Goal: Information Seeking & Learning: Find specific fact

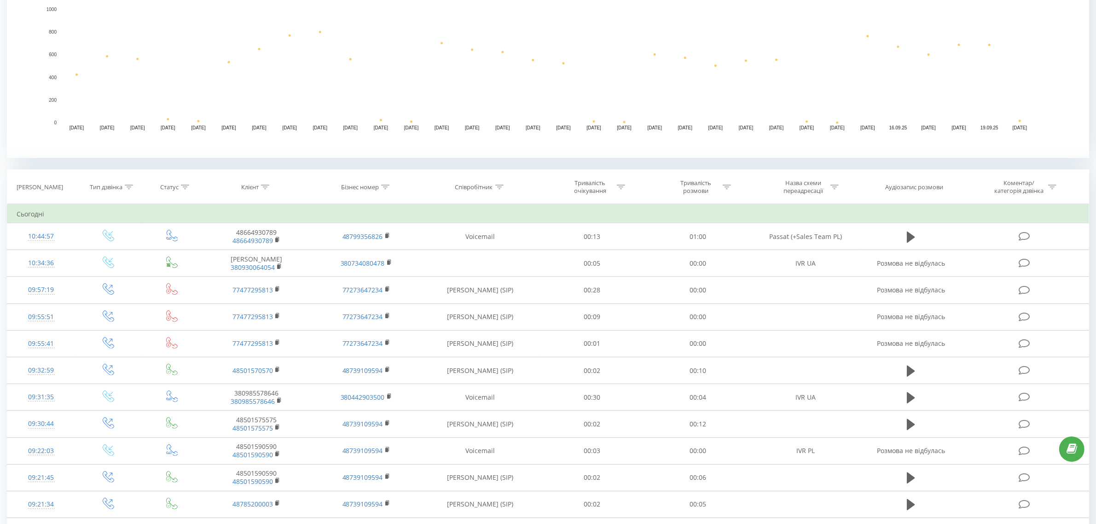
scroll to position [230, 0]
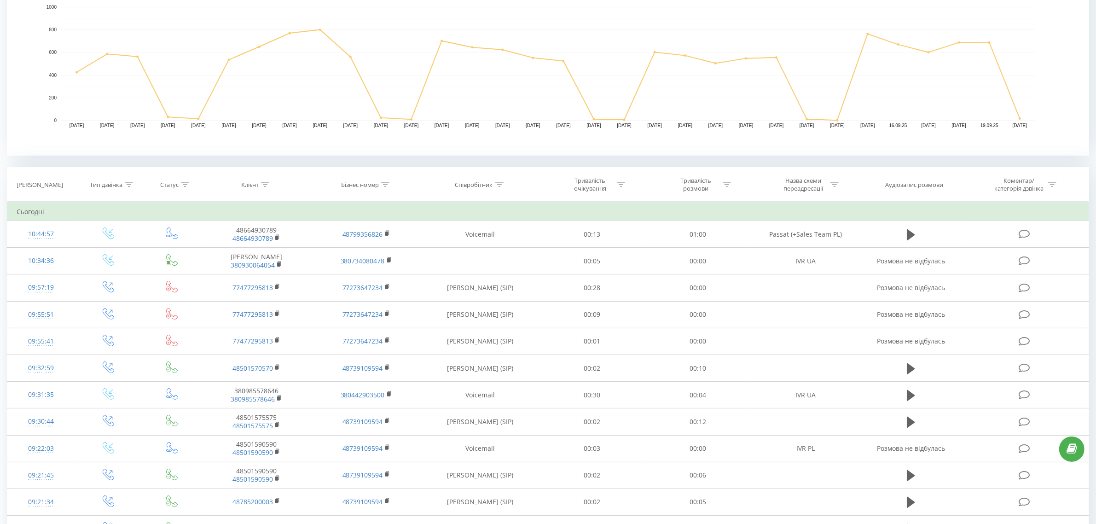
click at [129, 185] on icon at bounding box center [129, 184] width 8 height 5
drag, startPoint x: 120, startPoint y: 247, endPoint x: 117, endPoint y: 254, distance: 6.8
click at [118, 252] on div "Введіть значення" at bounding box center [103, 251] width 67 height 14
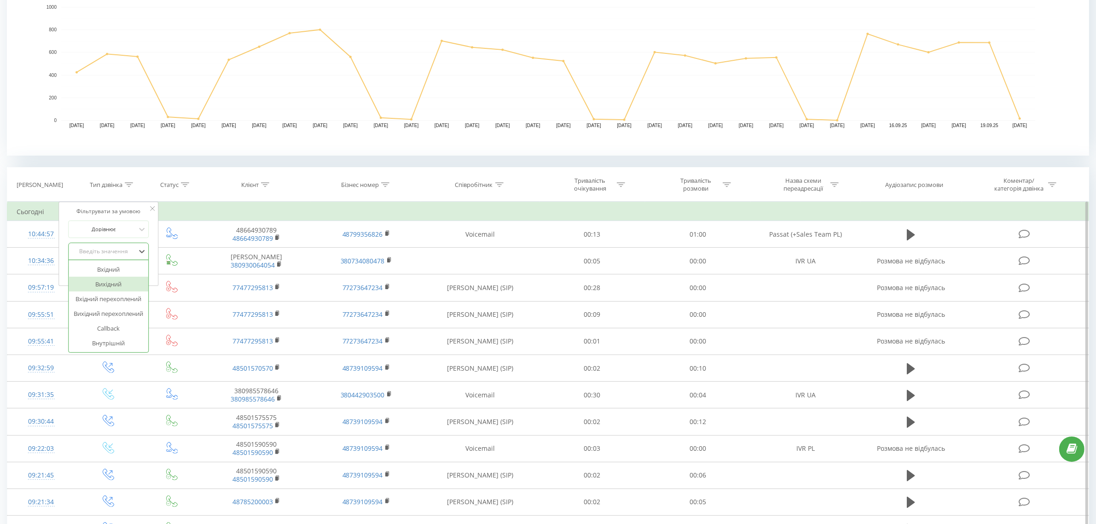
drag, startPoint x: 120, startPoint y: 286, endPoint x: 134, endPoint y: 275, distance: 18.3
click at [121, 286] on div "Вихідний" at bounding box center [109, 284] width 80 height 15
click at [141, 272] on button "OK" at bounding box center [128, 271] width 39 height 12
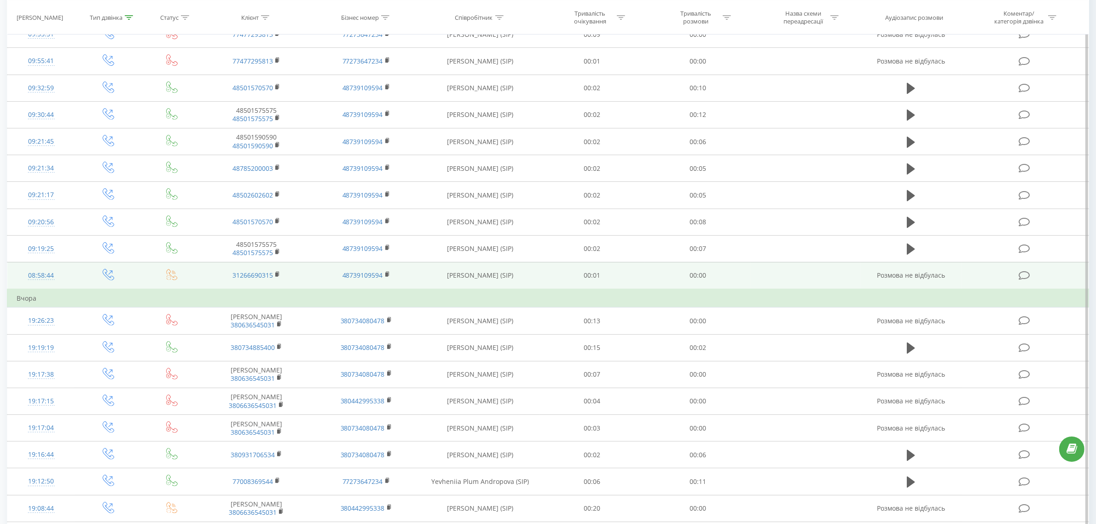
scroll to position [460, 0]
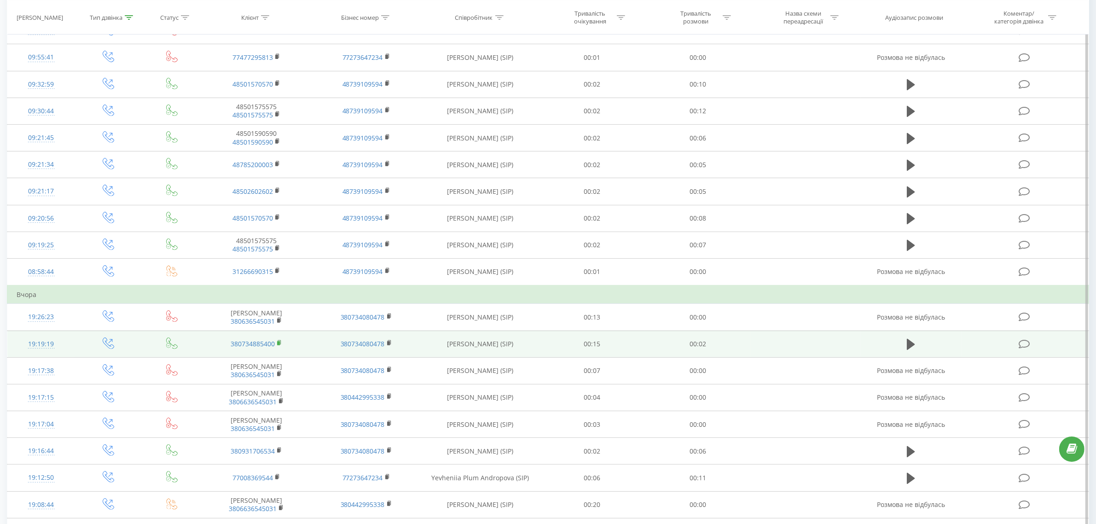
click at [278, 345] on rect at bounding box center [278, 343] width 3 height 4
click at [42, 346] on div "19:19:19" at bounding box center [41, 344] width 49 height 18
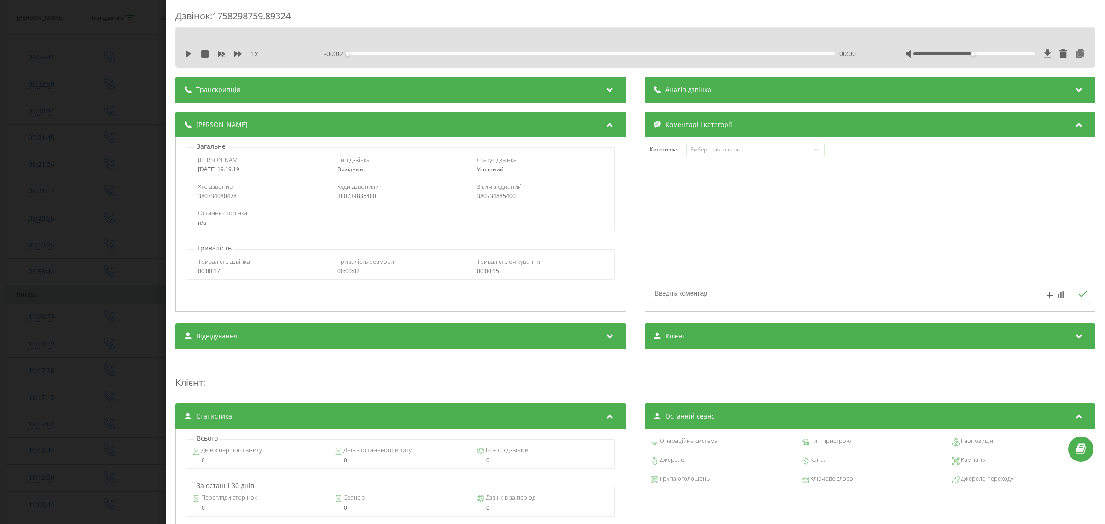
click at [220, 194] on div "380734080478" at bounding box center [261, 196] width 127 height 6
copy div "380734080478"
click at [75, 180] on div "Дзвінок : 1758298759.89324 1 x - 00:02 00:00 00:00 Транскрипція Для AI-аналізу …" at bounding box center [552, 262] width 1105 height 524
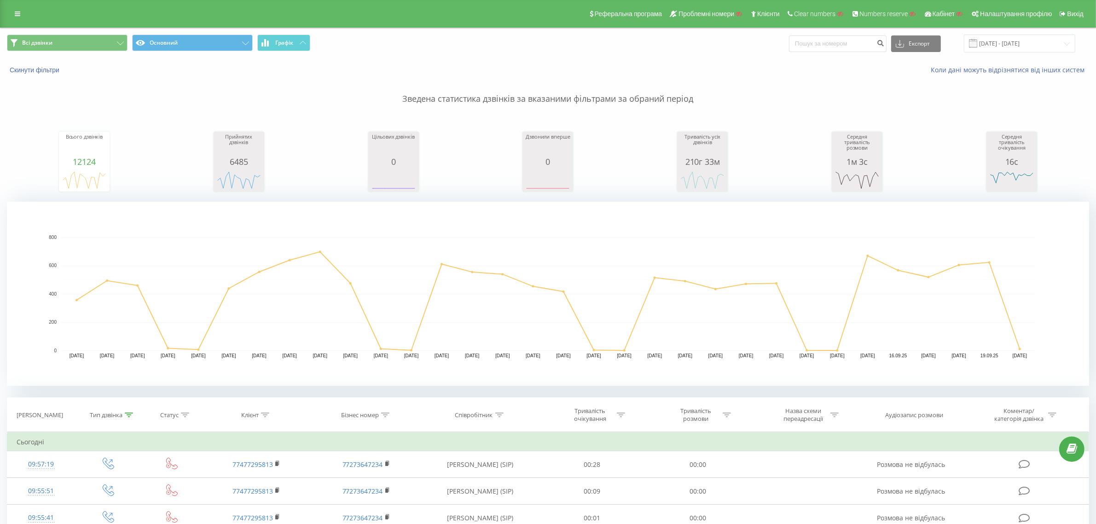
click at [15, 23] on div "Реферальна програма Проблемні номери Клієнти Clear numbers Numbers reserve Кабі…" at bounding box center [548, 14] width 1096 height 28
click at [19, 15] on icon at bounding box center [18, 14] width 6 height 6
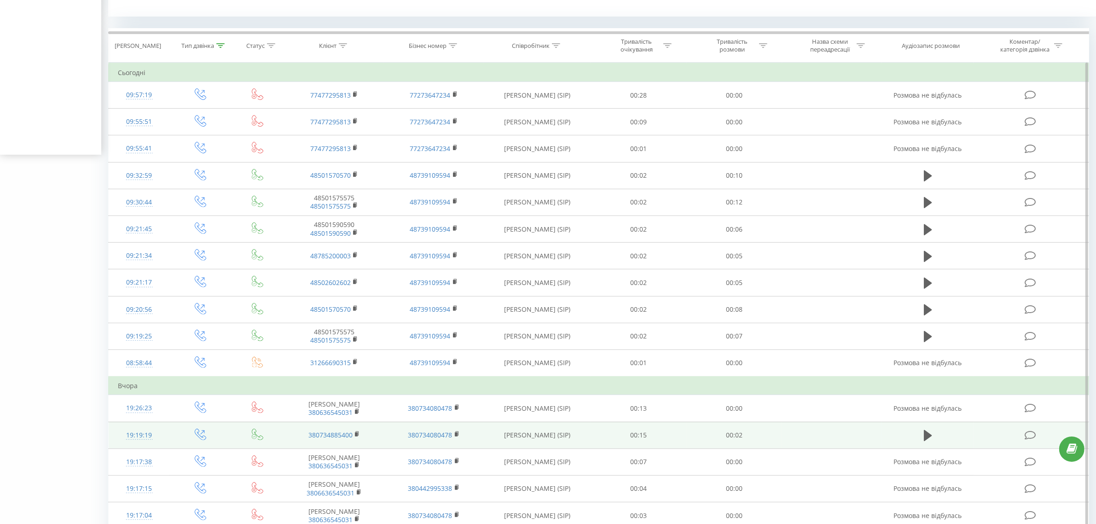
scroll to position [403, 0]
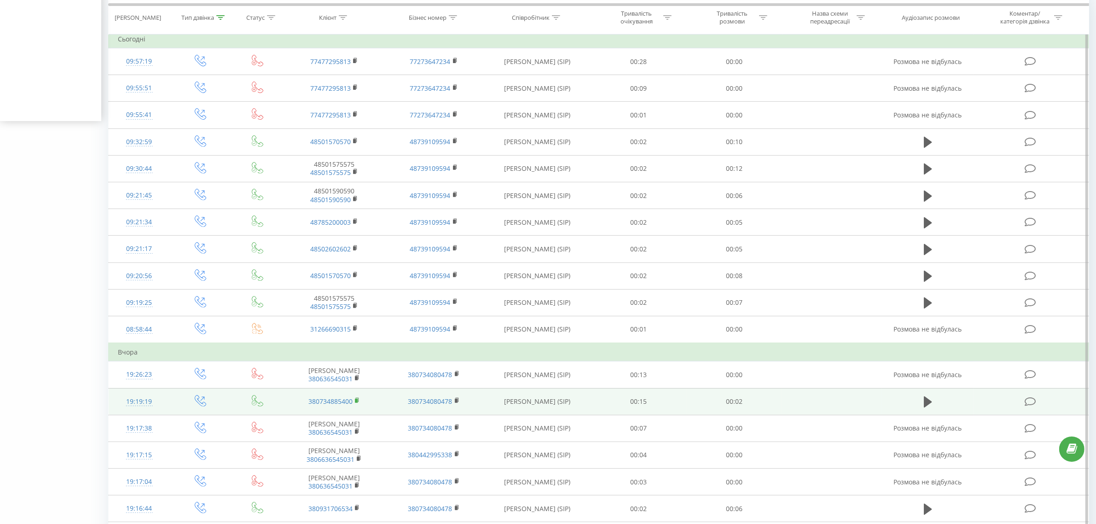
click at [360, 403] on icon at bounding box center [357, 400] width 5 height 6
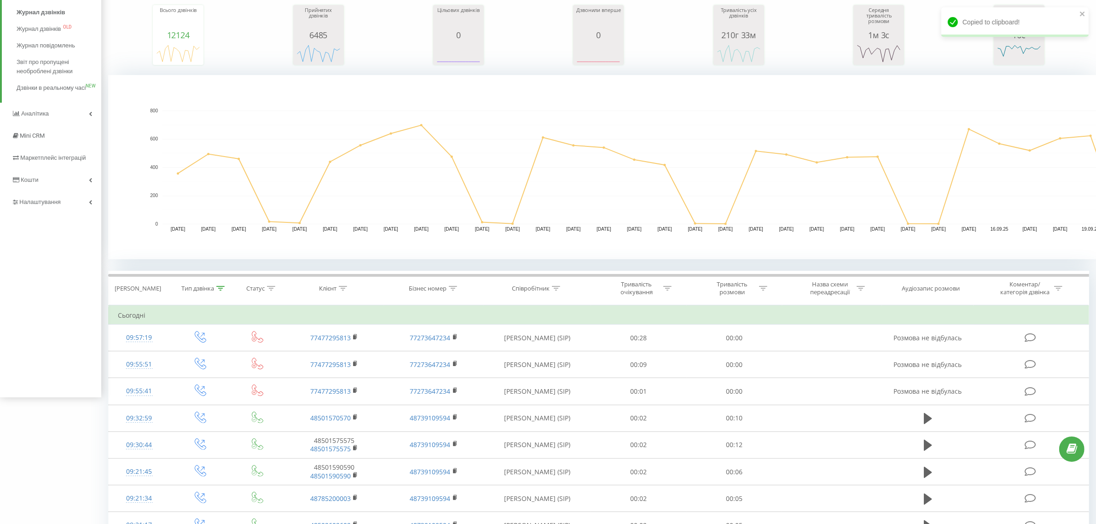
scroll to position [115, 0]
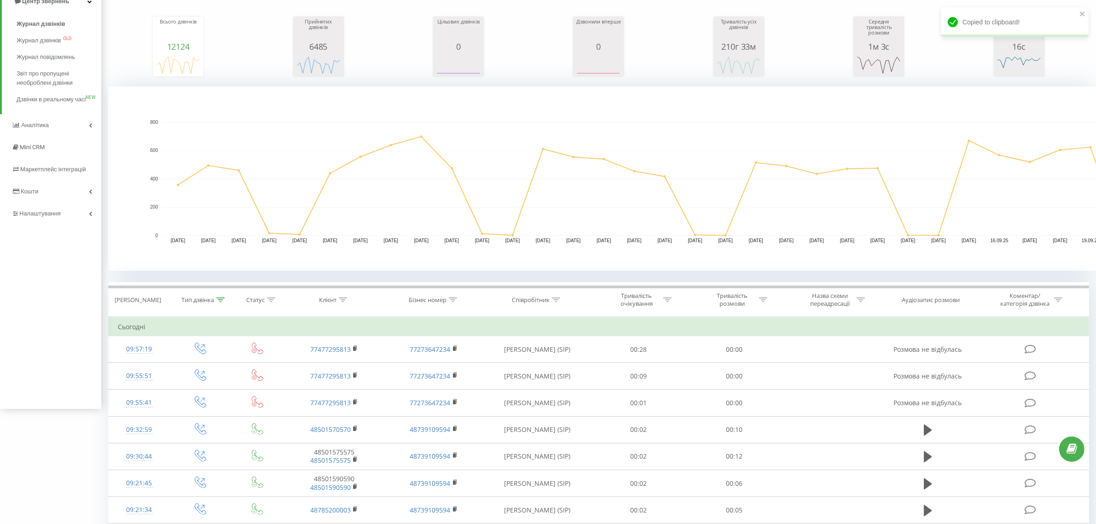
click at [344, 300] on icon at bounding box center [343, 299] width 8 height 5
click at [325, 367] on input "text" at bounding box center [334, 366] width 81 height 16
paste input "380734885400"
type input "380734885400"
click at [362, 385] on span "OK" at bounding box center [354, 384] width 26 height 14
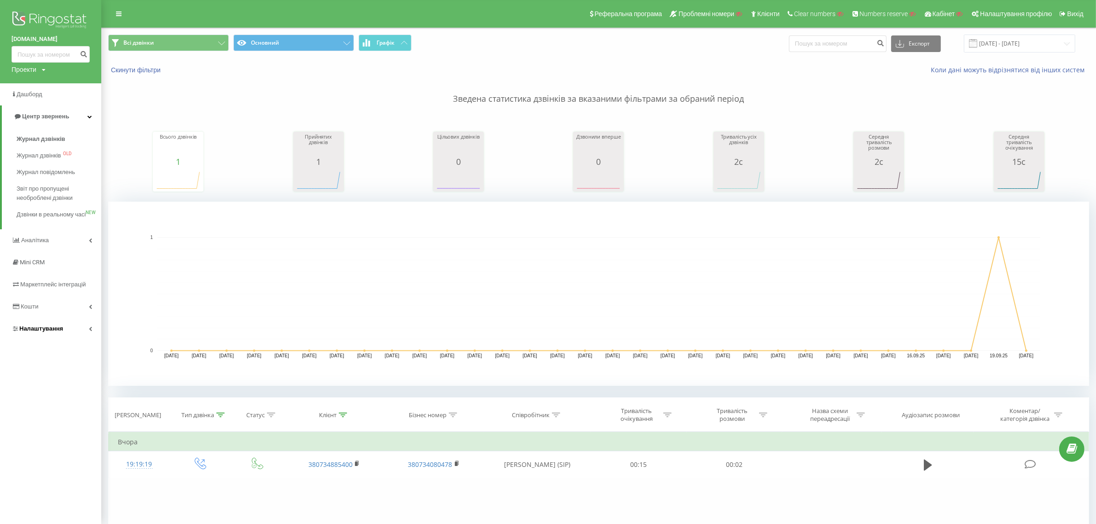
click at [62, 340] on link "Налаштування" at bounding box center [50, 329] width 101 height 22
click at [74, 277] on link "Віртуальна АТС" at bounding box center [59, 270] width 85 height 19
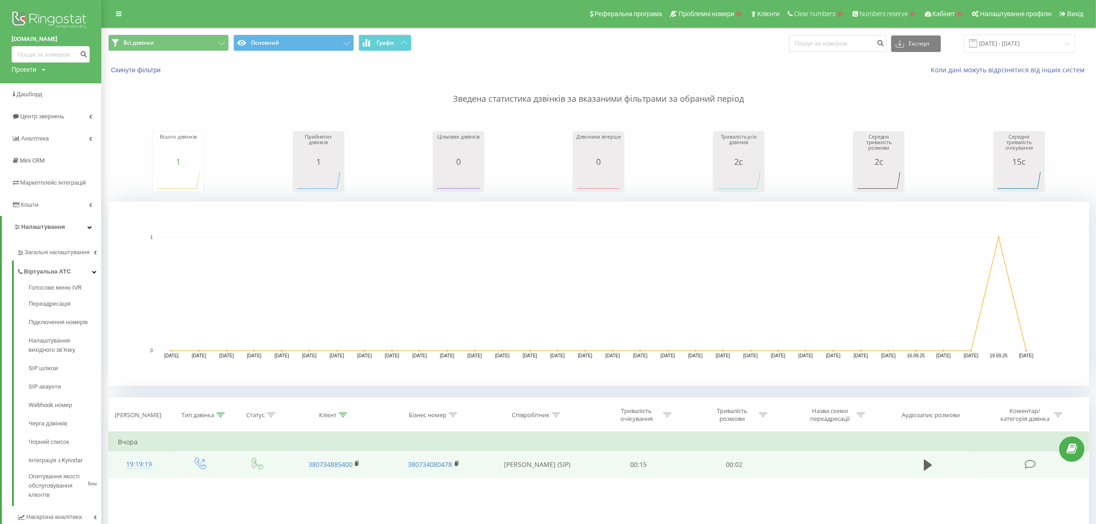
drag, startPoint x: 493, startPoint y: 460, endPoint x: 581, endPoint y: 458, distance: 88.0
click at [581, 458] on td "[PERSON_NAME] (SIP)" at bounding box center [537, 464] width 107 height 27
copy td "[PERSON_NAME]"
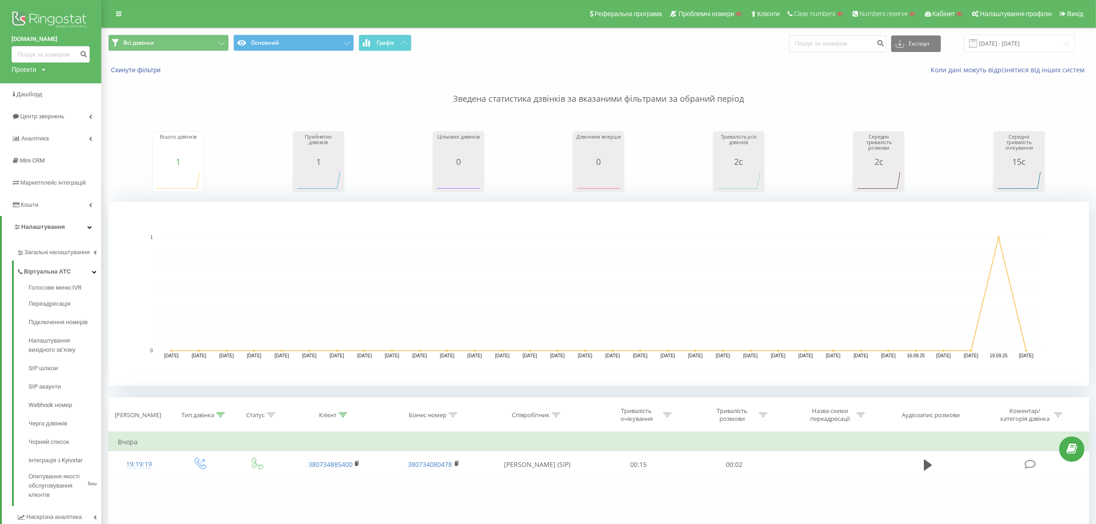
click at [38, 65] on div "Проекти Пошук" at bounding box center [29, 69] width 34 height 9
click at [33, 78] on input "text" at bounding box center [37, 83] width 46 height 13
type input "bani"
